Goal: Information Seeking & Learning: Understand process/instructions

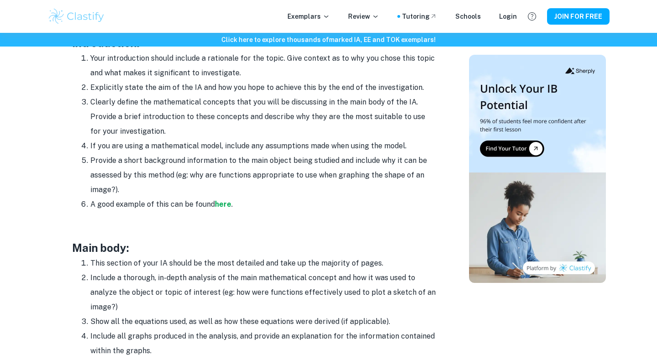
scroll to position [578, 0]
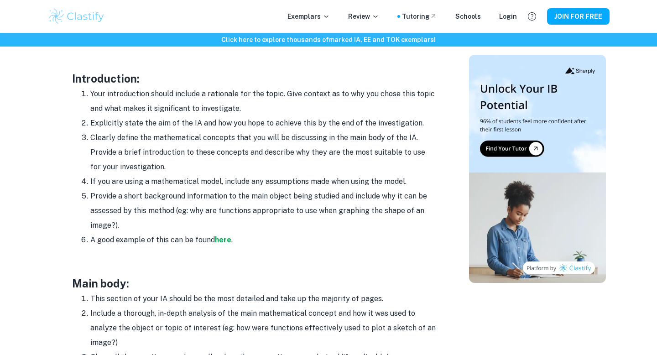
click at [240, 100] on li "Your introduction should include a rationale for the topic. Give context as to …" at bounding box center [263, 101] width 347 height 29
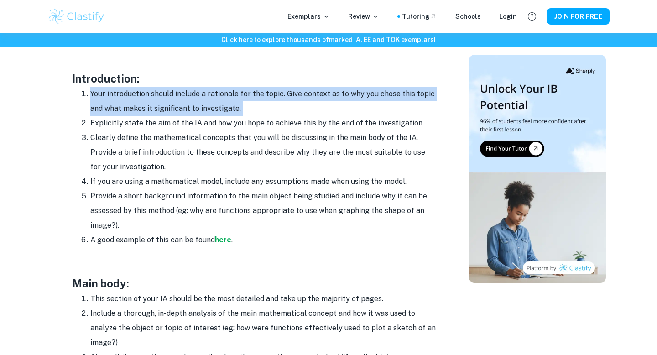
click at [240, 100] on li "Your introduction should include a rationale for the topic. Give context as to …" at bounding box center [263, 101] width 347 height 29
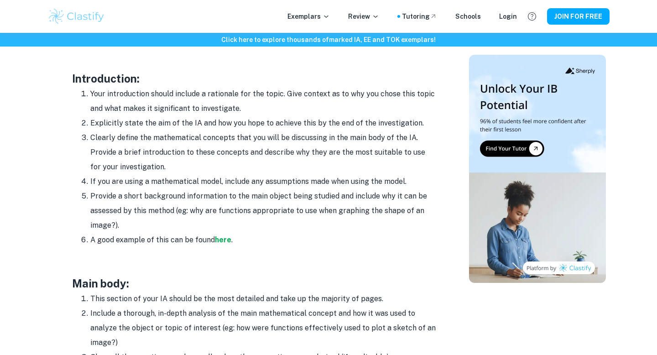
click at [241, 126] on li "Explicitly state the aim of the IA and how you hope to achieve this by the end …" at bounding box center [263, 123] width 347 height 15
click at [205, 125] on li "Explicitly state the aim of the IA and how you hope to achieve this by the end …" at bounding box center [263, 123] width 347 height 15
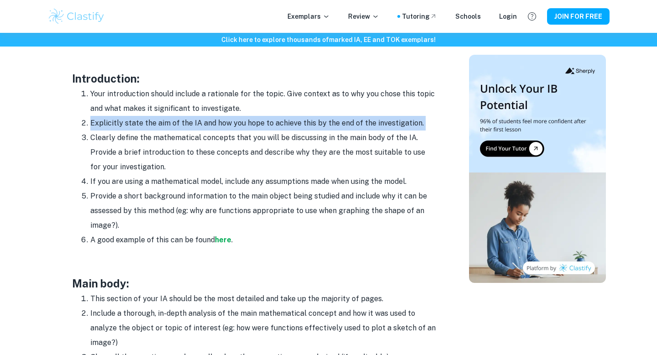
click at [205, 125] on li "Explicitly state the aim of the IA and how you hope to achieve this by the end …" at bounding box center [263, 123] width 347 height 15
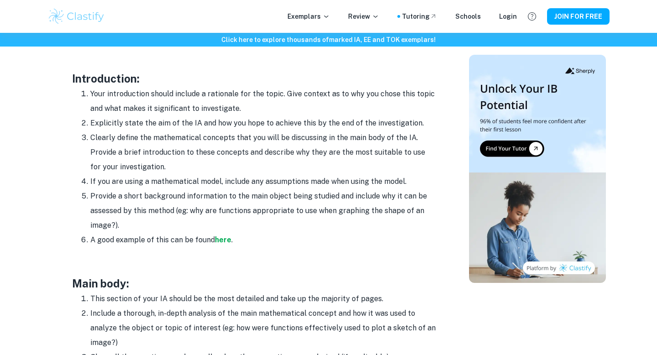
click at [213, 135] on li "Clearly define the mathematical concepts that you will be discussing in the mai…" at bounding box center [263, 153] width 347 height 44
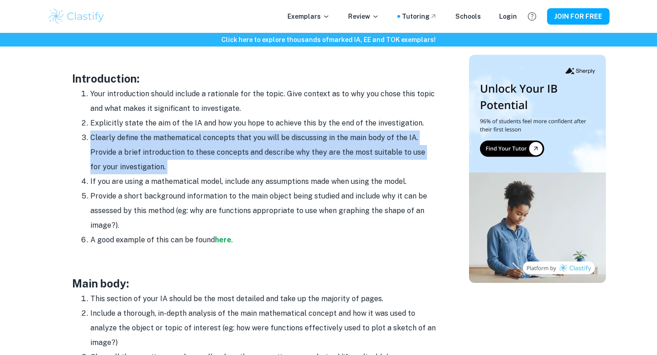
click at [213, 135] on li "Clearly define the mathematical concepts that you will be discussing in the mai…" at bounding box center [263, 153] width 347 height 44
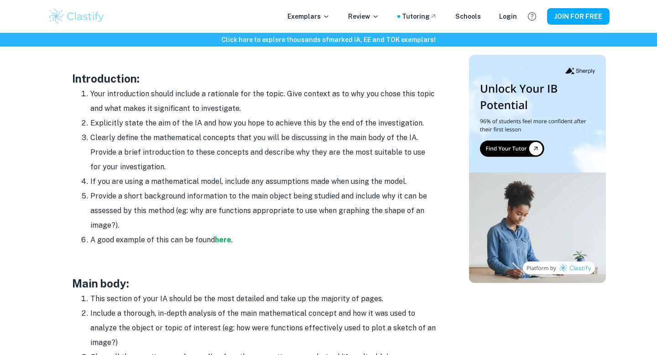
click at [199, 157] on li "Clearly define the mathematical concepts that you will be discussing in the mai…" at bounding box center [263, 153] width 347 height 44
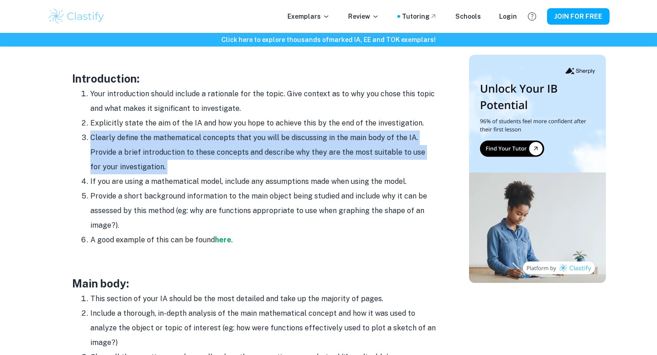
click at [199, 157] on li "Clearly define the mathematical concepts that you will be discussing in the mai…" at bounding box center [263, 153] width 347 height 44
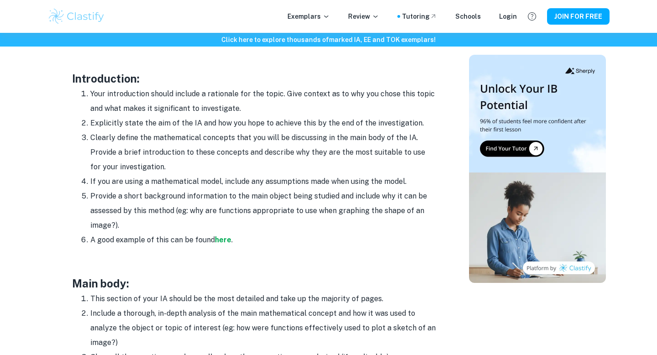
click at [202, 168] on li "Clearly define the mathematical concepts that you will be discussing in the mai…" at bounding box center [263, 153] width 347 height 44
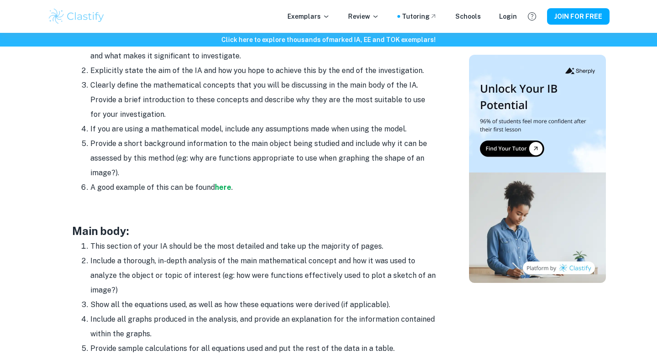
scroll to position [633, 0]
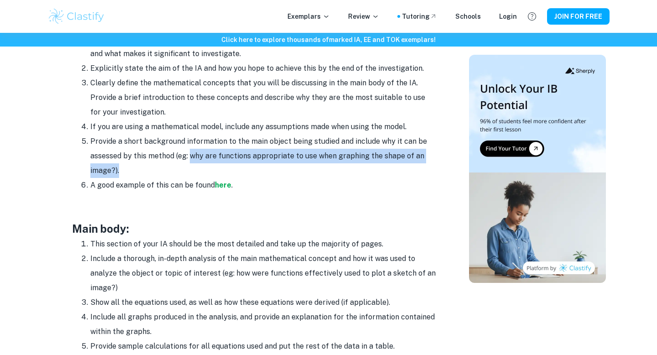
drag, startPoint x: 189, startPoint y: 156, endPoint x: 267, endPoint y: 164, distance: 77.6
click at [267, 165] on li "Provide a short background information to the main object being studied and inc…" at bounding box center [263, 156] width 347 height 44
click at [267, 164] on li "Provide a short background information to the main object being studied and inc…" at bounding box center [263, 156] width 347 height 44
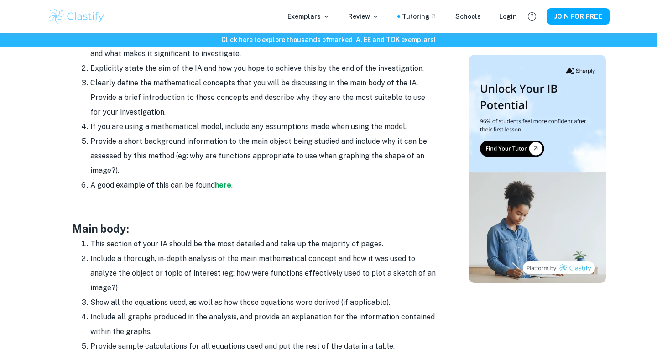
scroll to position [585, 0]
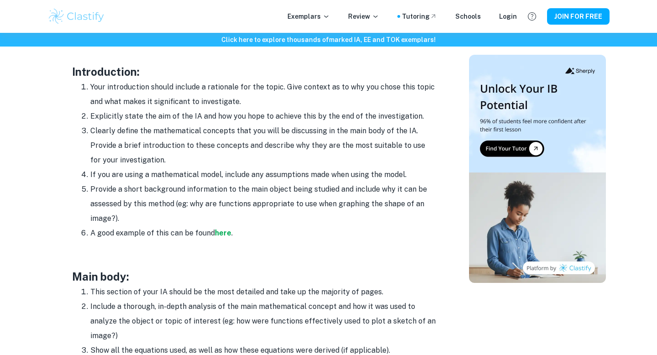
click at [216, 114] on li "Explicitly state the aim of the IA and how you hope to achieve this by the end …" at bounding box center [263, 116] width 347 height 15
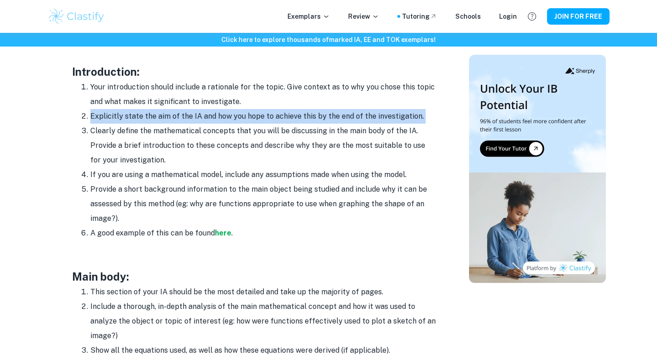
click at [216, 114] on li "Explicitly state the aim of the IA and how you hope to achieve this by the end …" at bounding box center [263, 116] width 347 height 15
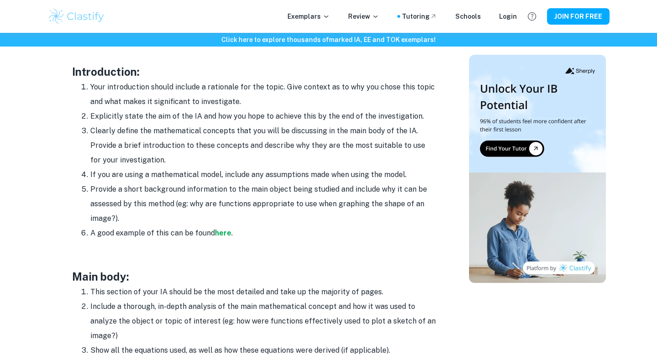
click at [220, 143] on li "Clearly define the mathematical concepts that you will be discussing in the mai…" at bounding box center [263, 146] width 347 height 44
click at [190, 115] on li "Explicitly state the aim of the IA and how you hope to achieve this by the end …" at bounding box center [263, 116] width 347 height 15
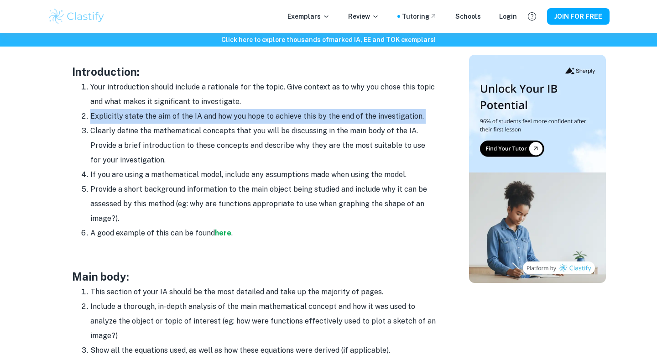
click at [190, 115] on li "Explicitly state the aim of the IA and how you hope to achieve this by the end …" at bounding box center [263, 116] width 347 height 15
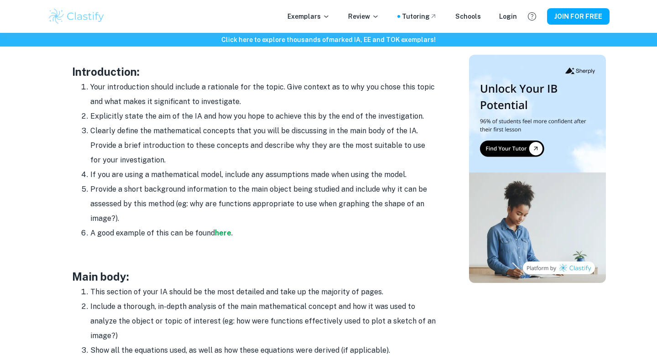
click at [207, 132] on li "Clearly define the mathematical concepts that you will be discussing in the mai…" at bounding box center [263, 146] width 347 height 44
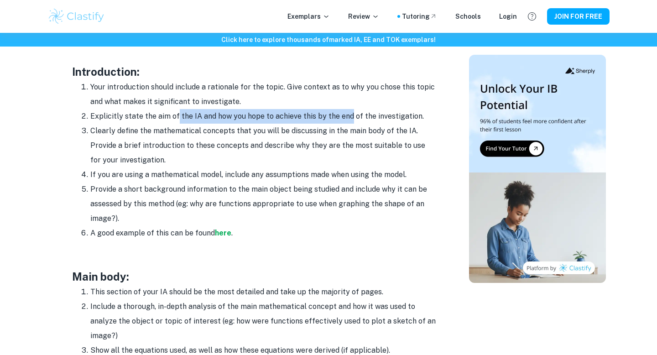
drag, startPoint x: 175, startPoint y: 118, endPoint x: 347, endPoint y: 120, distance: 172.1
click at [347, 120] on li "Explicitly state the aim of the IA and how you hope to achieve this by the end …" at bounding box center [263, 116] width 347 height 15
click at [347, 119] on li "Explicitly state the aim of the IA and how you hope to achieve this by the end …" at bounding box center [263, 116] width 347 height 15
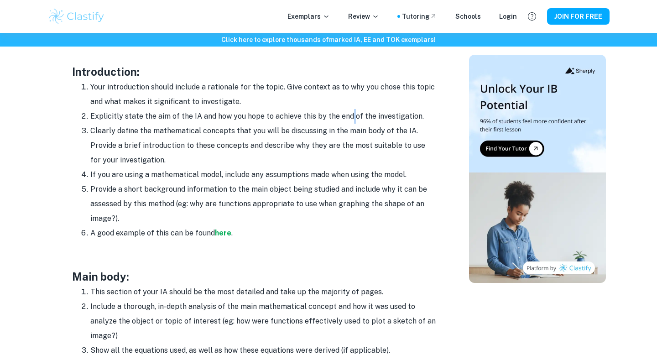
click at [347, 119] on li "Explicitly state the aim of the IA and how you hope to achieve this by the end …" at bounding box center [263, 116] width 347 height 15
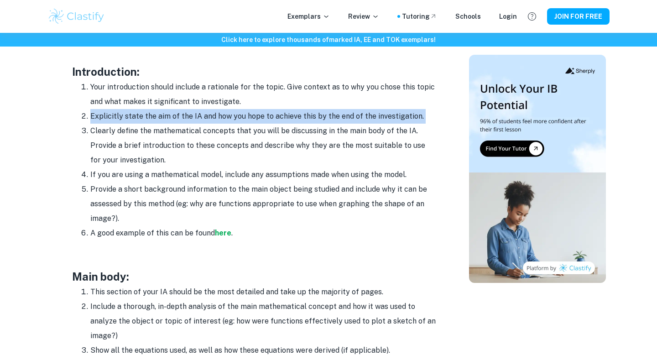
click at [347, 119] on li "Explicitly state the aim of the IA and how you hope to achieve this by the end …" at bounding box center [263, 116] width 347 height 15
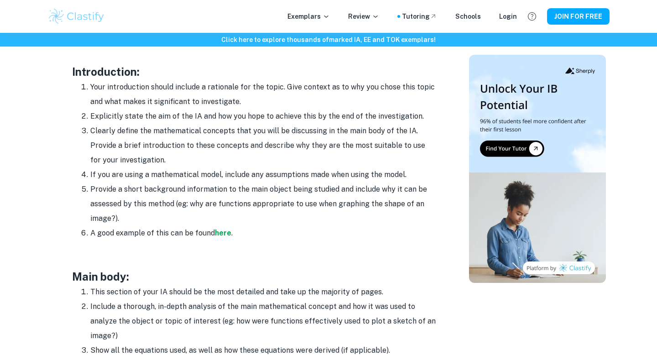
click at [273, 190] on li "Provide a short background information to the main object being studied and inc…" at bounding box center [263, 204] width 347 height 44
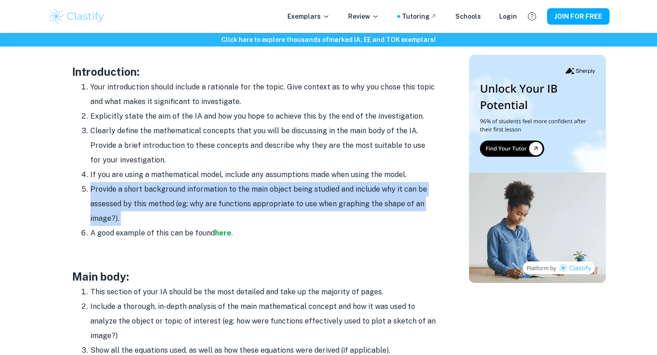
click at [273, 190] on li "Provide a short background information to the main object being studied and inc…" at bounding box center [263, 204] width 347 height 44
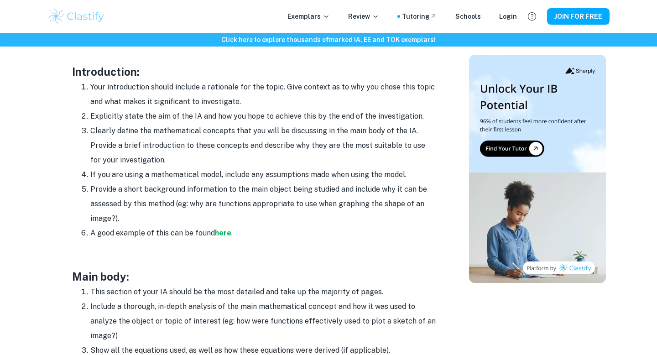
click at [284, 201] on li "Provide a short background information to the main object being studied and inc…" at bounding box center [263, 204] width 347 height 44
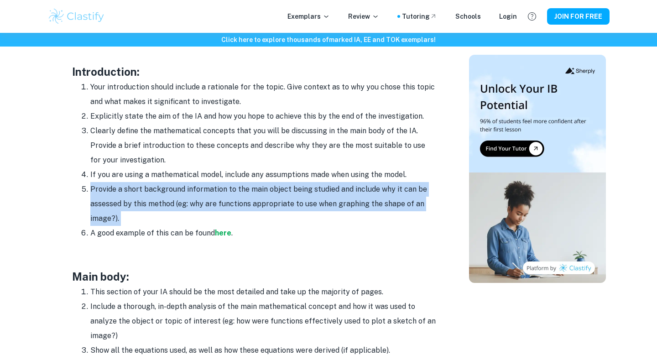
click at [284, 201] on li "Provide a short background information to the main object being studied and inc…" at bounding box center [263, 204] width 347 height 44
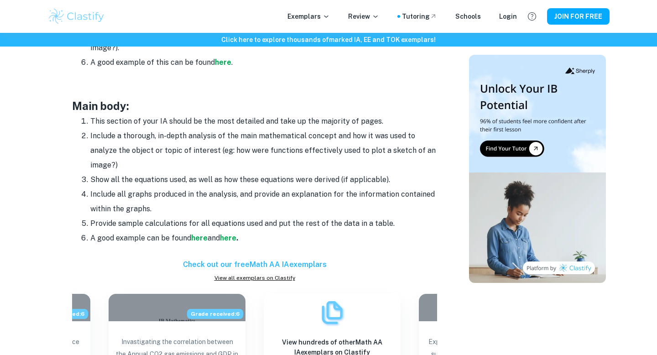
scroll to position [768, 0]
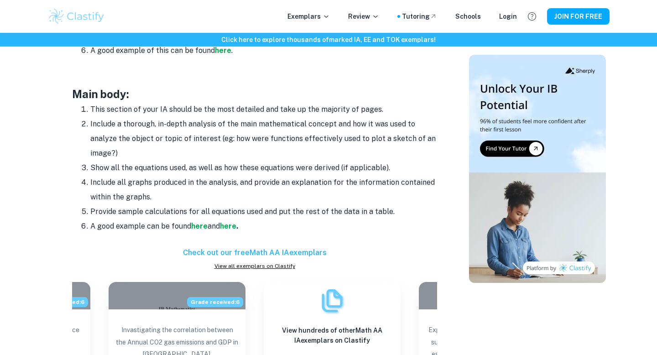
click at [230, 128] on li "Include a thorough, in-depth analysis of the main mathematical concept and how …" at bounding box center [263, 139] width 347 height 44
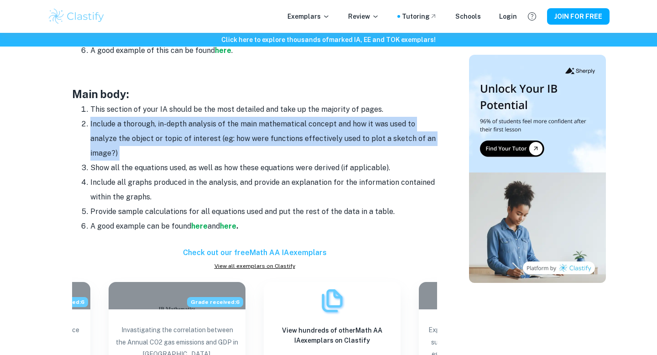
click at [230, 128] on li "Include a thorough, in-depth analysis of the main mathematical concept and how …" at bounding box center [263, 139] width 347 height 44
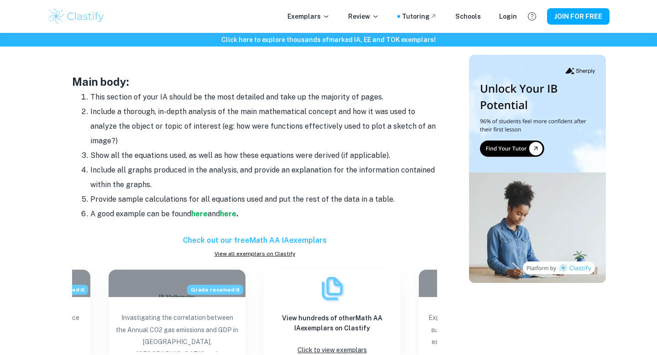
scroll to position [781, 0]
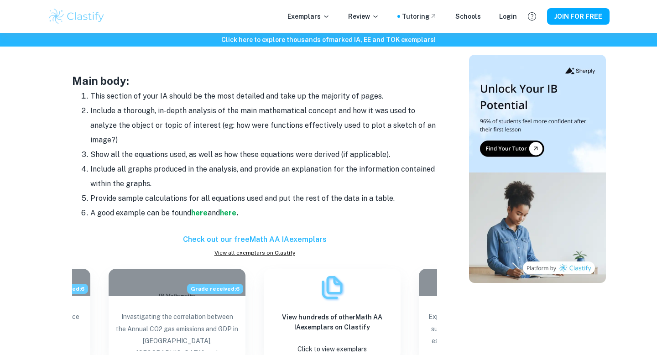
click at [209, 152] on li "Show all the equations used, as well as how these equations were derived (if ap…" at bounding box center [263, 154] width 347 height 15
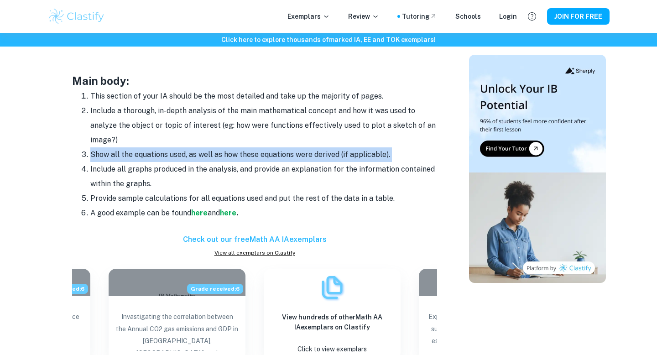
click at [209, 152] on li "Show all the equations used, as well as how these equations were derived (if ap…" at bounding box center [263, 154] width 347 height 15
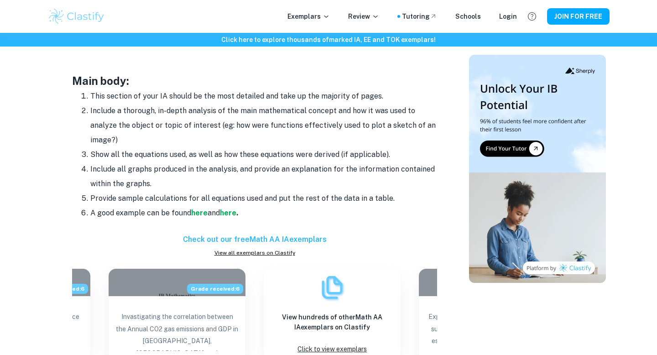
click at [209, 155] on li "Show all the equations used, as well as how these equations were derived (if ap…" at bounding box center [263, 154] width 347 height 15
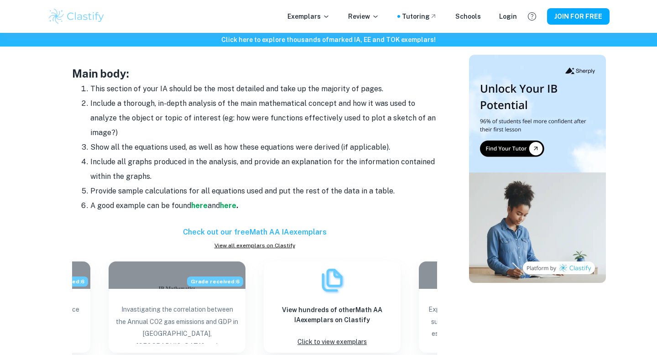
click at [209, 155] on li "Include all graphs produced in the analysis, and provide an explanation for the…" at bounding box center [263, 169] width 347 height 29
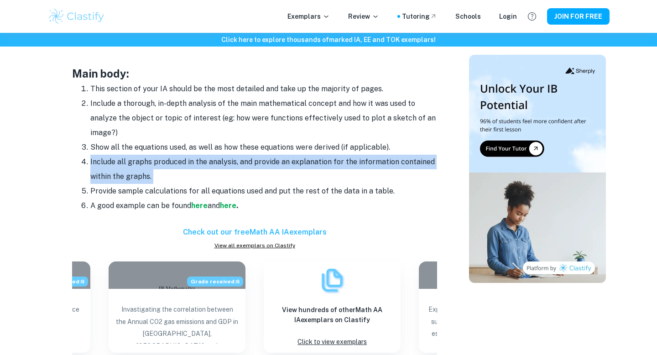
click at [209, 155] on li "Include all graphs produced in the analysis, and provide an explanation for the…" at bounding box center [263, 169] width 347 height 29
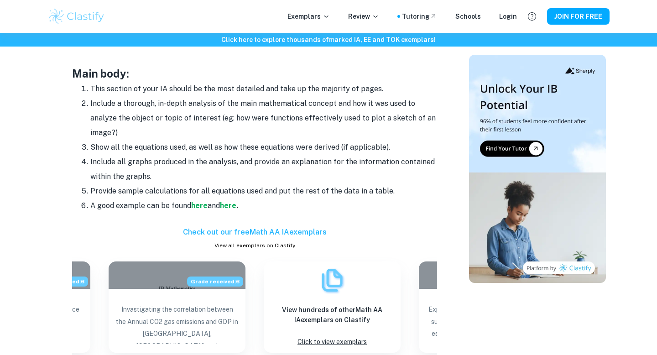
click at [218, 173] on li "Include all graphs produced in the analysis, and provide an explanation for the…" at bounding box center [263, 169] width 347 height 29
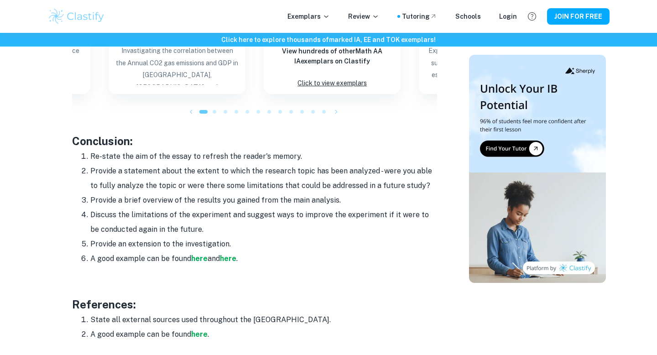
scroll to position [1049, 0]
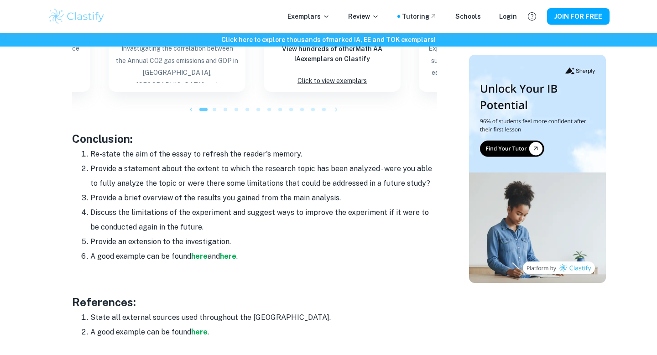
click at [213, 158] on li "Re-state the aim of the essay to refresh the reader's memory." at bounding box center [263, 154] width 347 height 15
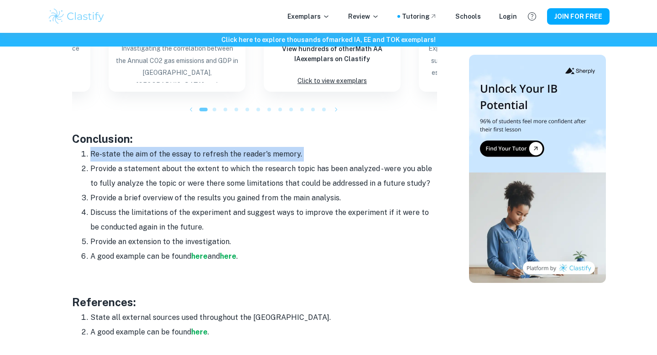
click at [213, 158] on li "Re-state the aim of the essay to refresh the reader's memory." at bounding box center [263, 154] width 347 height 15
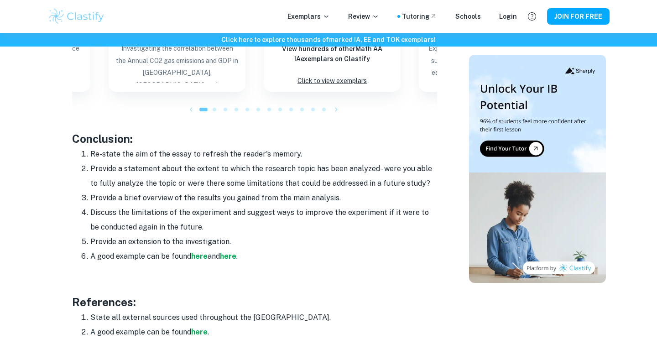
click at [205, 216] on li "Discuss the limitations of the experiment and suggest ways to improve the exper…" at bounding box center [263, 219] width 347 height 29
